Goal: Transaction & Acquisition: Purchase product/service

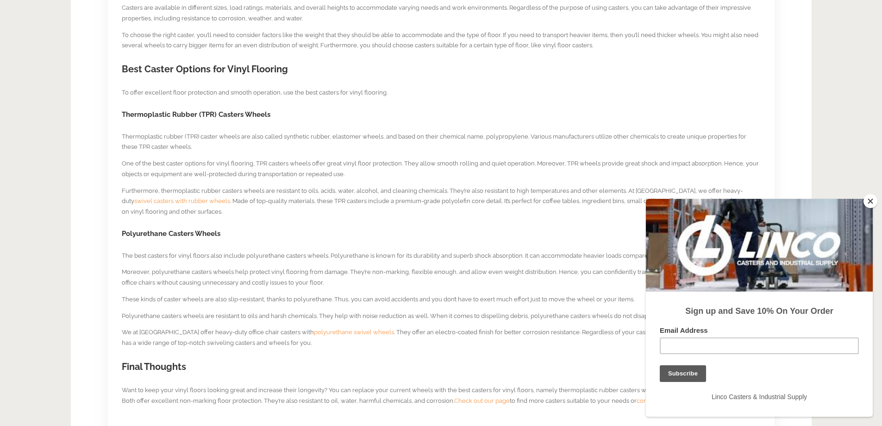
scroll to position [741, 0]
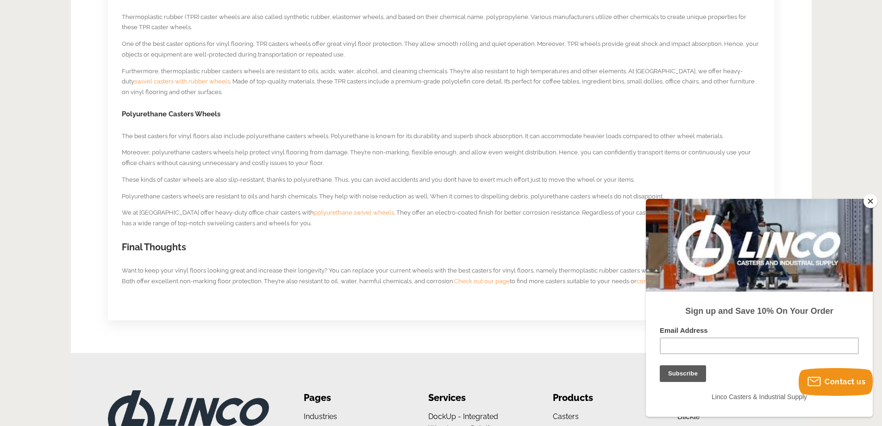
drag, startPoint x: 871, startPoint y: 202, endPoint x: 98, endPoint y: 4, distance: 798.5
click at [871, 202] on button "Close" at bounding box center [871, 201] width 14 height 14
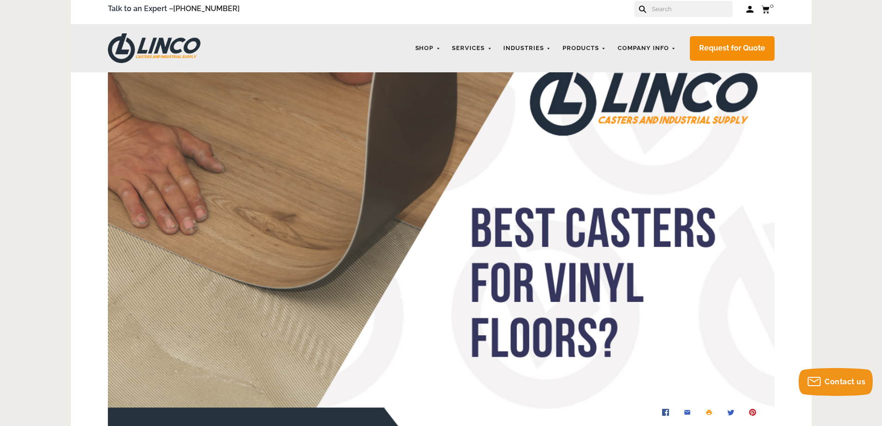
scroll to position [0, 0]
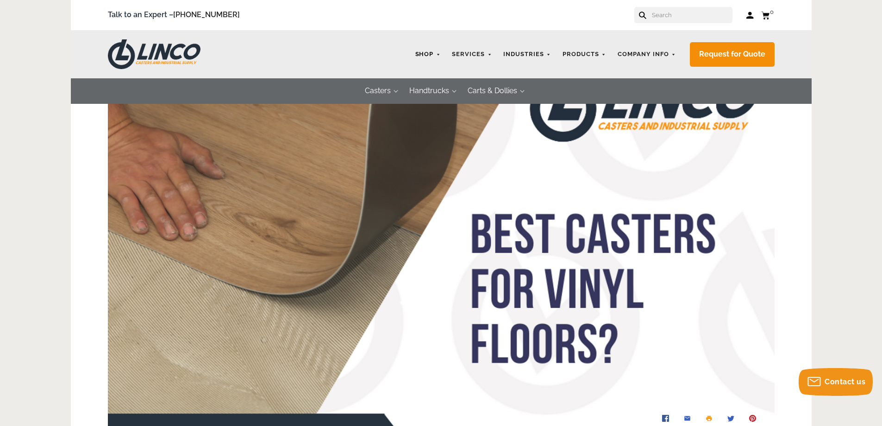
click at [435, 52] on link "Shop" at bounding box center [428, 54] width 35 height 18
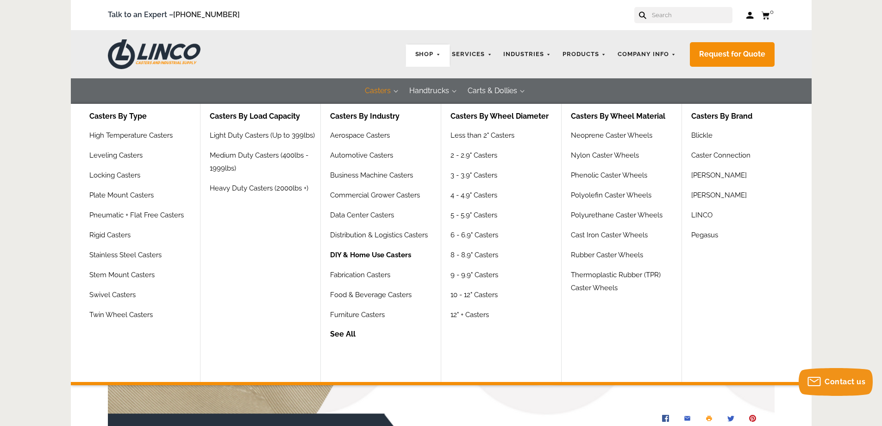
click at [385, 253] on link "DIY & Home Use Casters" at bounding box center [370, 258] width 81 height 20
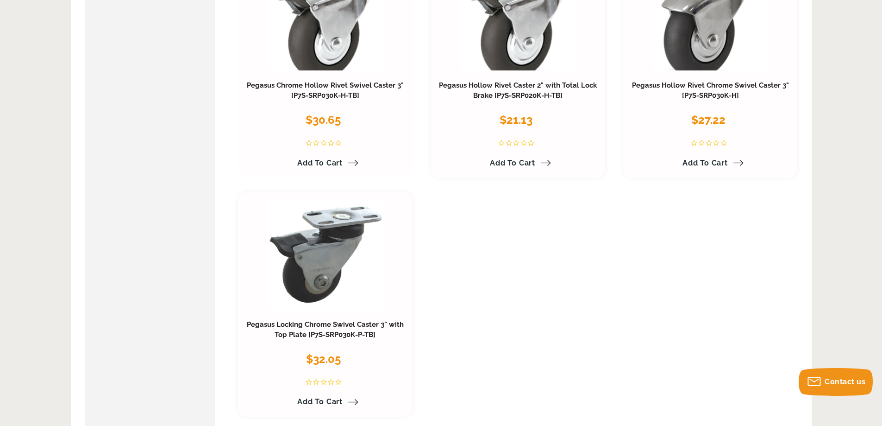
scroll to position [1111, 0]
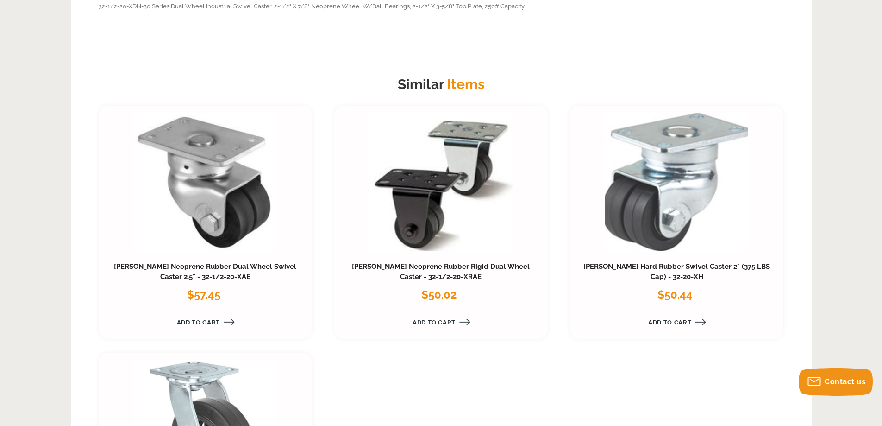
scroll to position [556, 0]
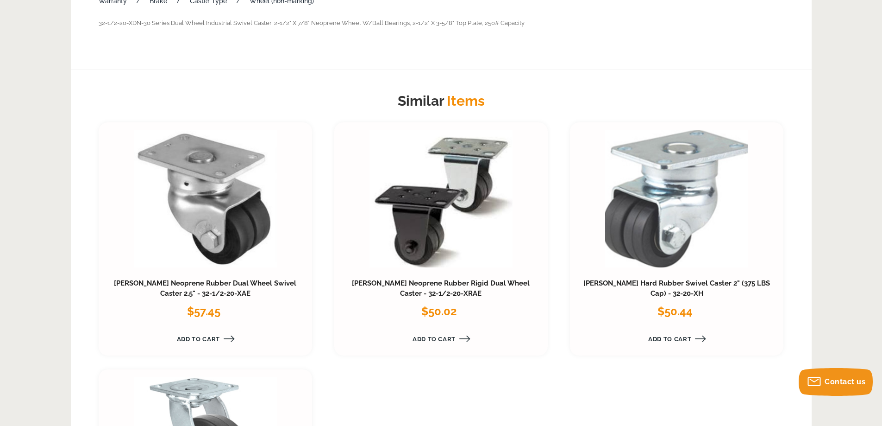
click at [433, 201] on link at bounding box center [441, 199] width 143 height 138
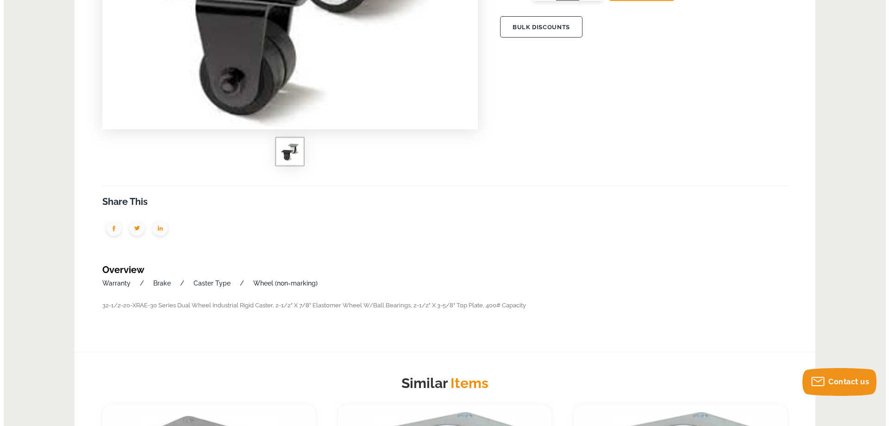
scroll to position [124, 0]
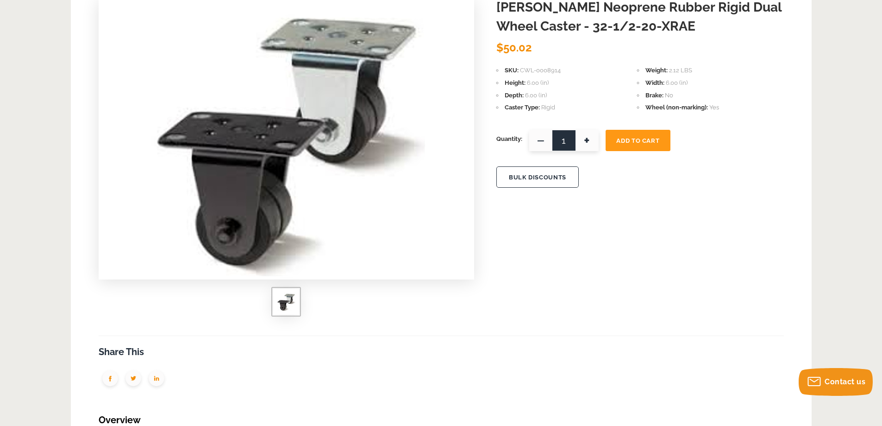
click at [521, 172] on button "BULK DISCOUNTS" at bounding box center [537, 176] width 82 height 21
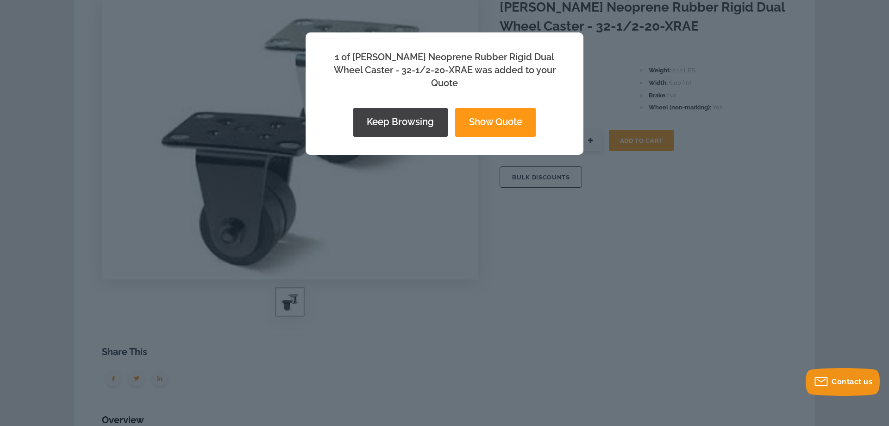
click at [521, 109] on button "Show Quote" at bounding box center [495, 122] width 81 height 29
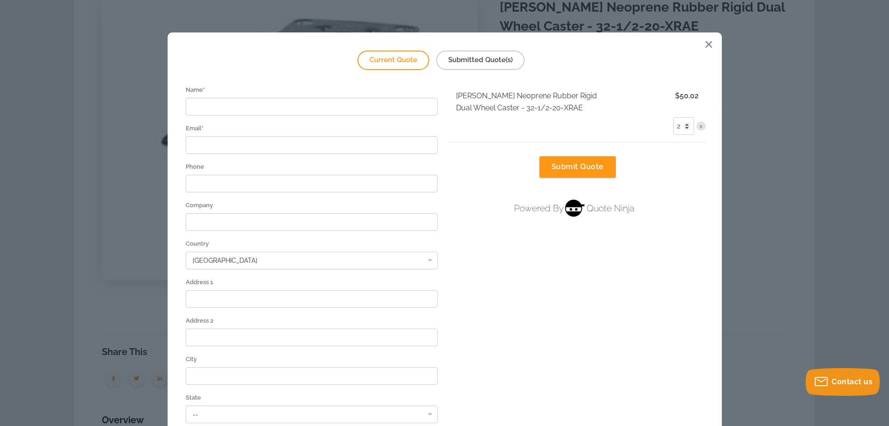
click at [682, 123] on input "2" at bounding box center [683, 126] width 21 height 18
click at [682, 125] on input "3" at bounding box center [683, 126] width 21 height 18
click at [682, 125] on input "4" at bounding box center [683, 126] width 21 height 18
click at [682, 125] on input "5" at bounding box center [683, 126] width 21 height 18
type input "6"
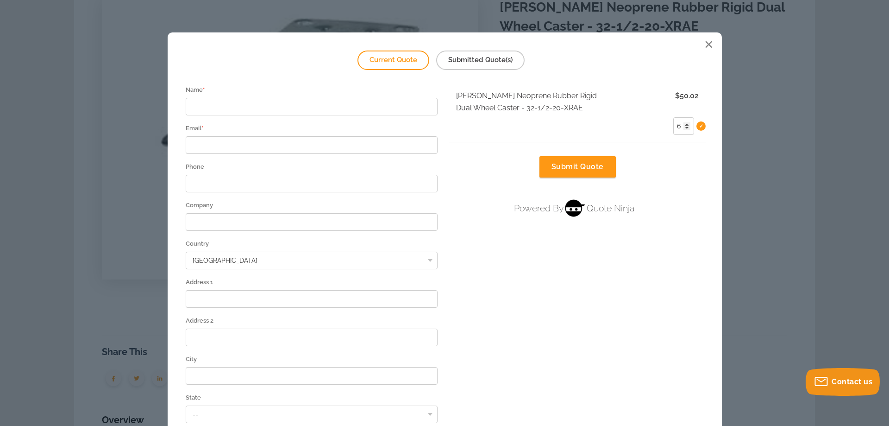
click at [682, 125] on input "6" at bounding box center [683, 126] width 21 height 18
